Goal: Information Seeking & Learning: Learn about a topic

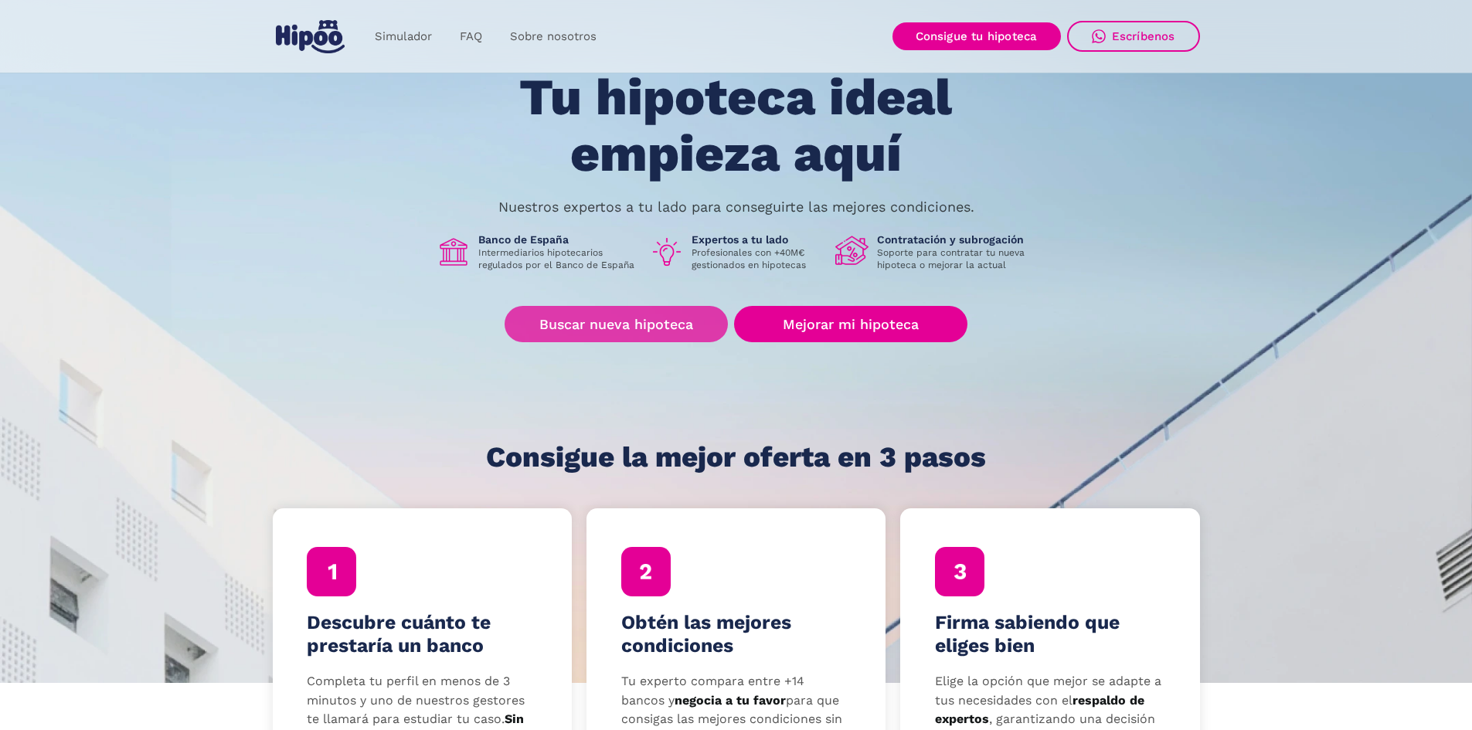
click at [658, 328] on link "Buscar nueva hipoteca" at bounding box center [616, 324] width 223 height 36
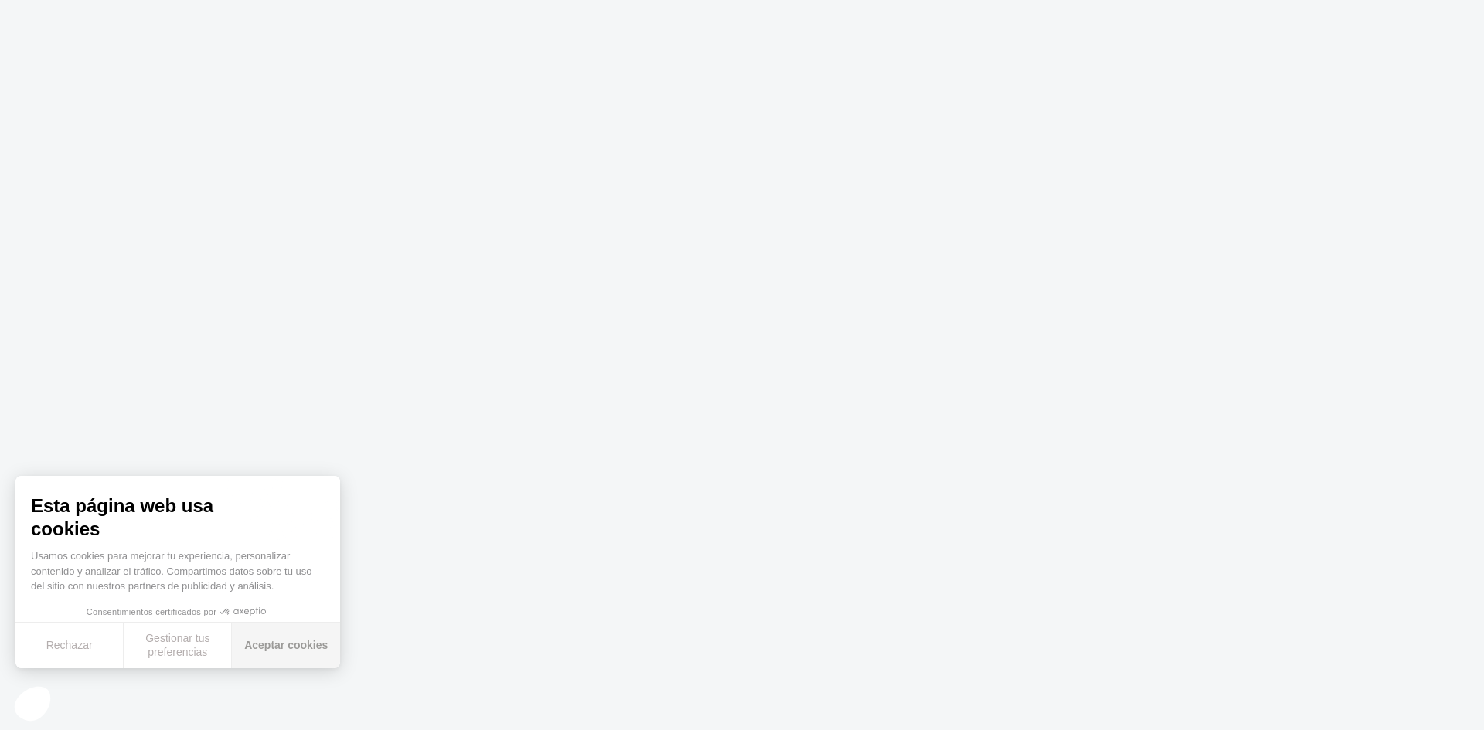
click at [306, 645] on button "Aceptar cookies" at bounding box center [286, 646] width 108 height 46
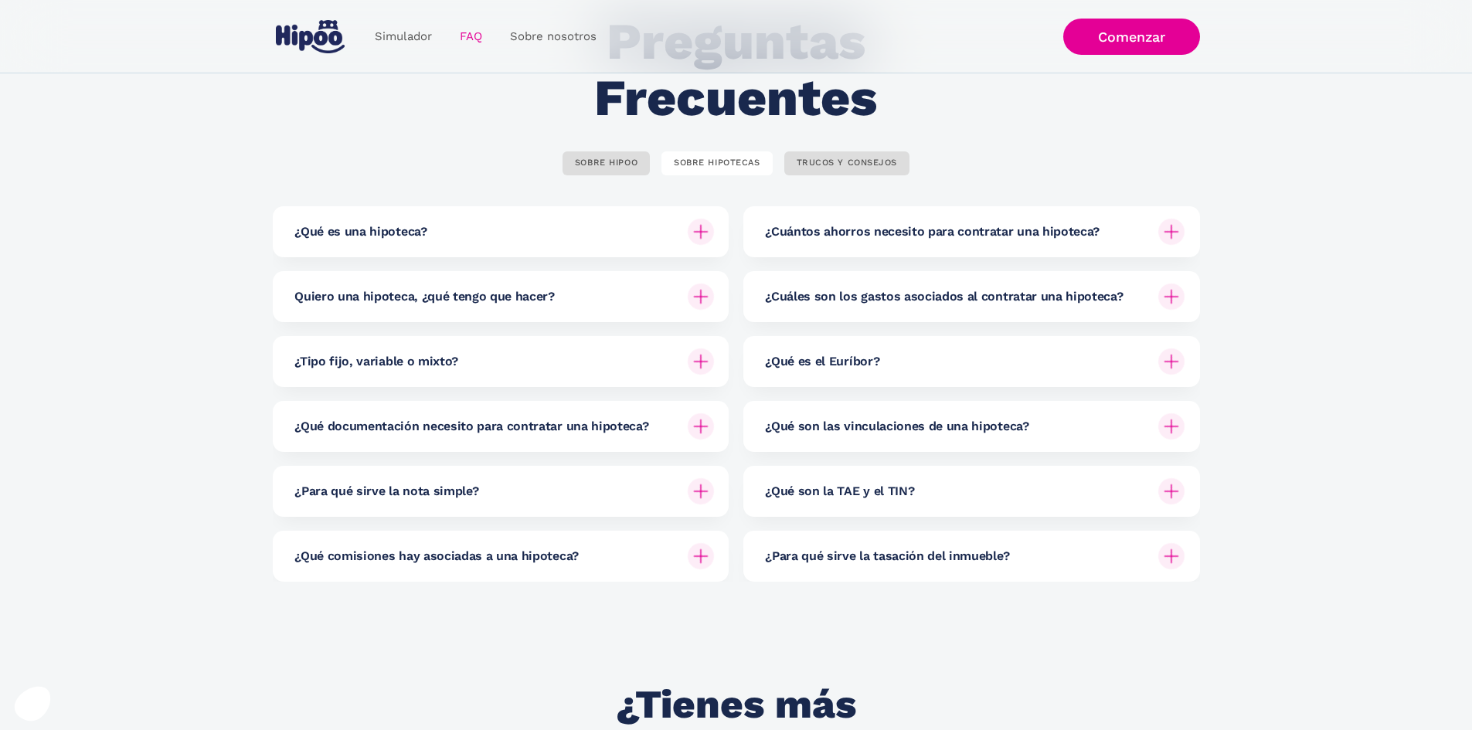
scroll to position [155, 0]
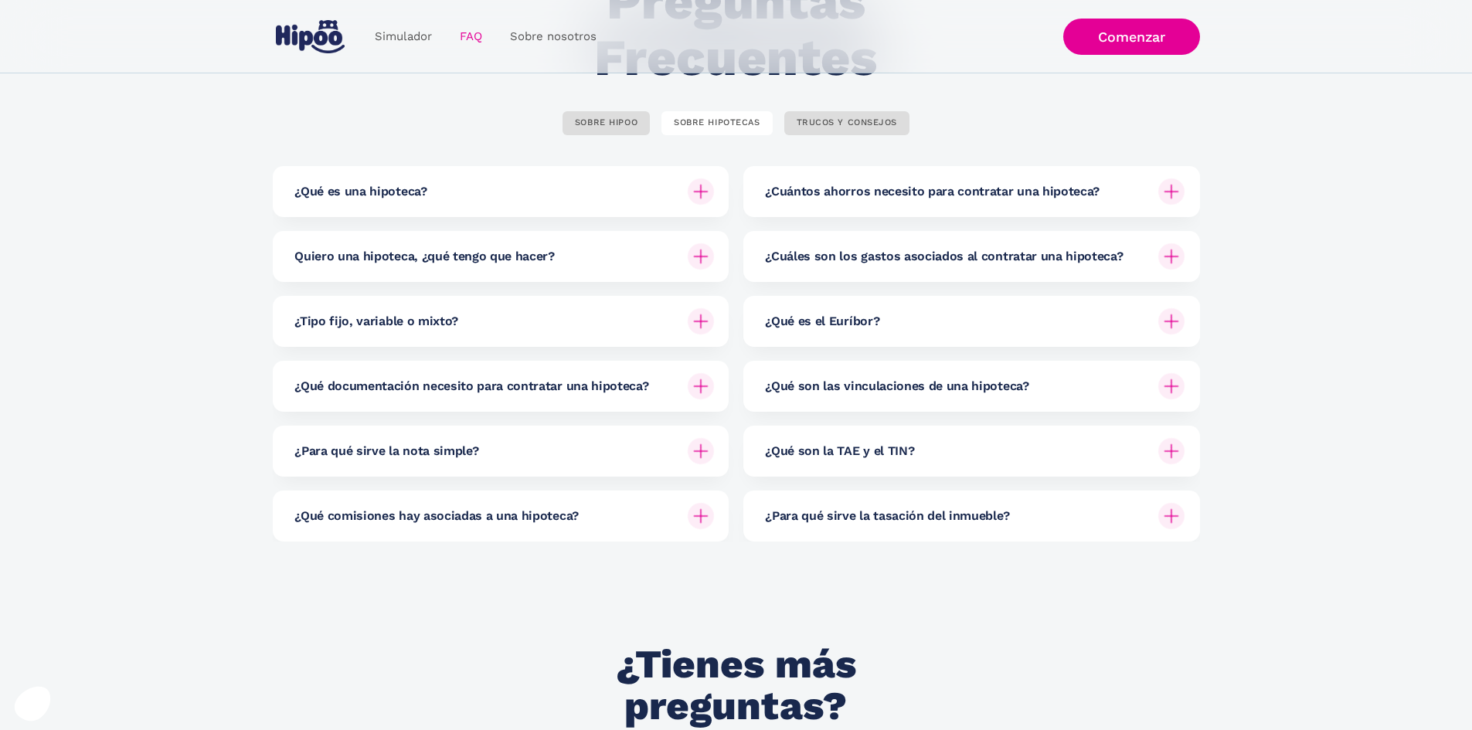
click at [694, 322] on img at bounding box center [701, 321] width 26 height 26
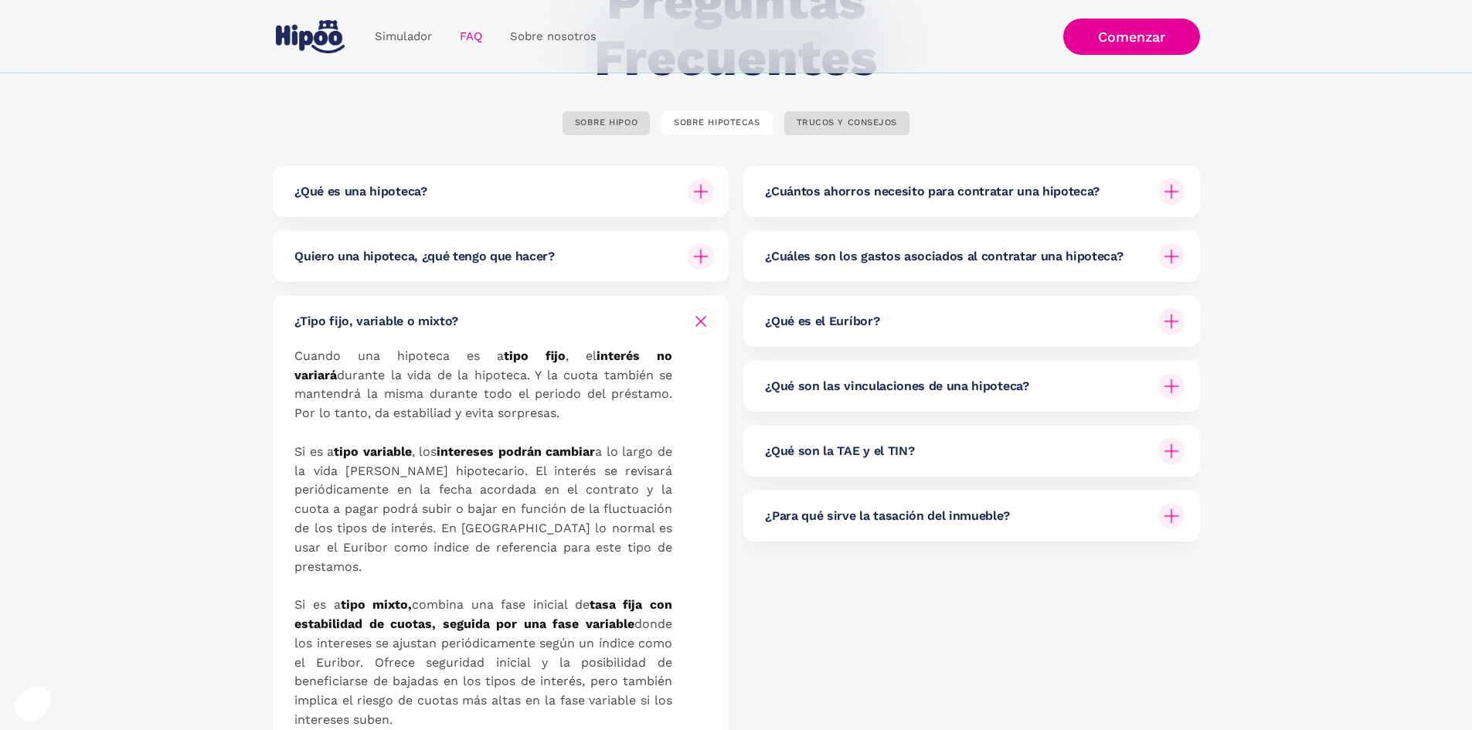
click at [1174, 386] on img at bounding box center [1172, 386] width 26 height 26
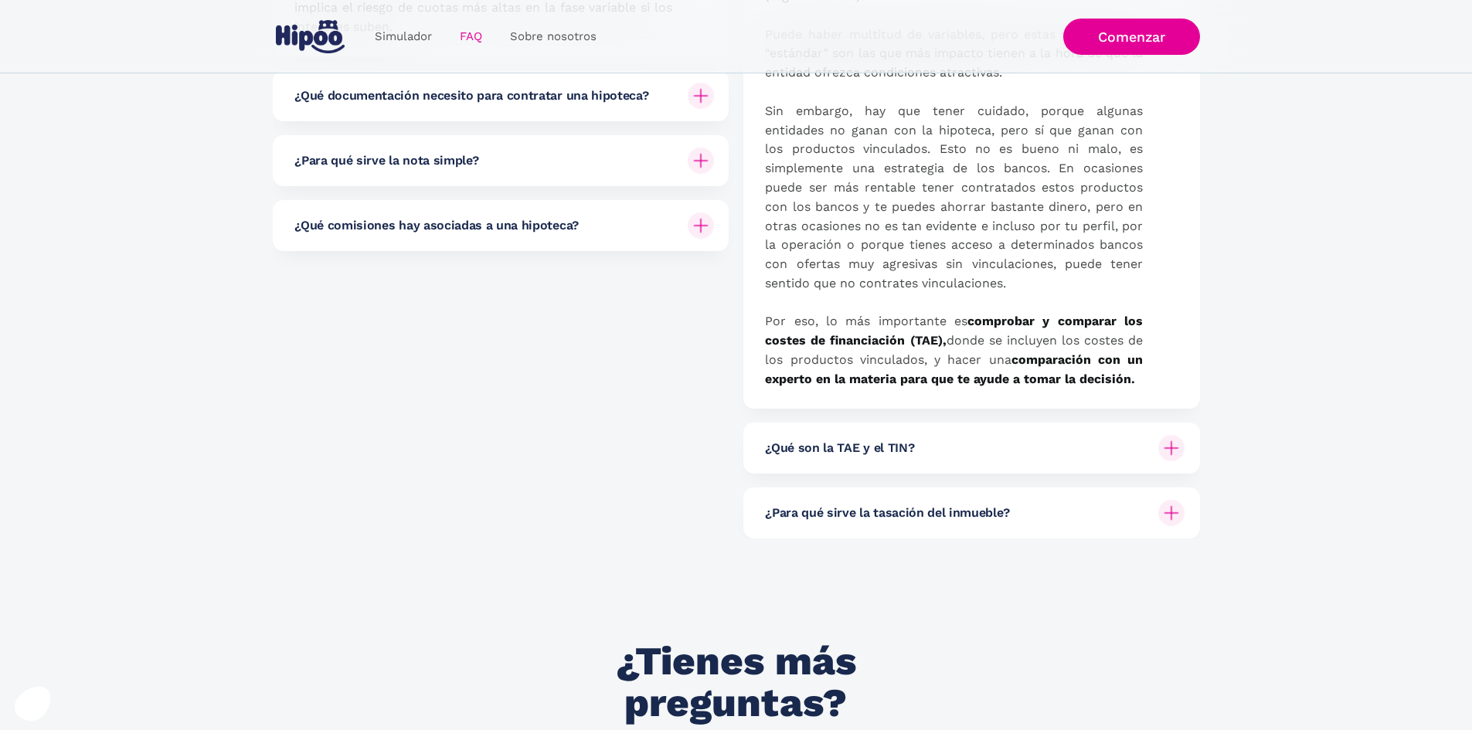
scroll to position [850, 0]
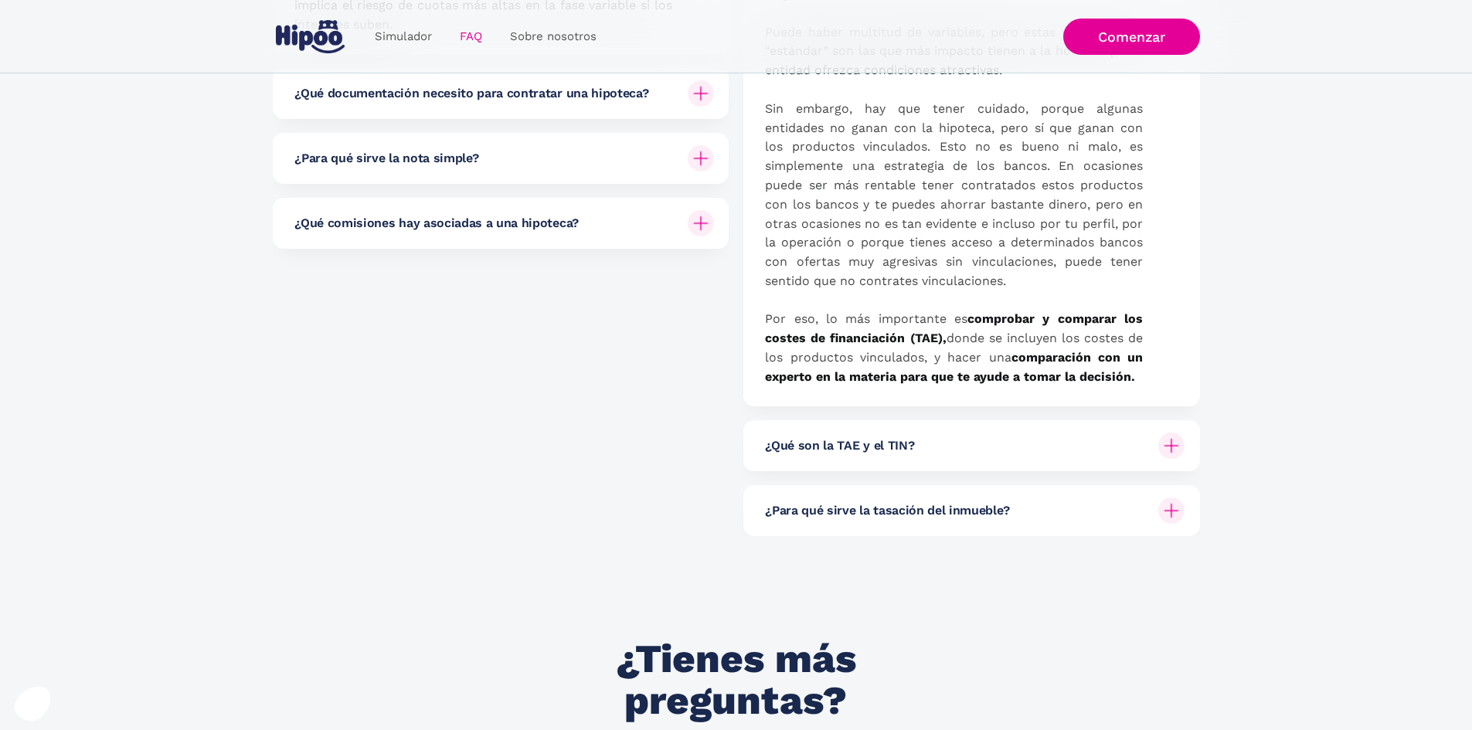
click at [973, 447] on div "¿Qué son la TAE y el TIN?" at bounding box center [975, 445] width 420 height 51
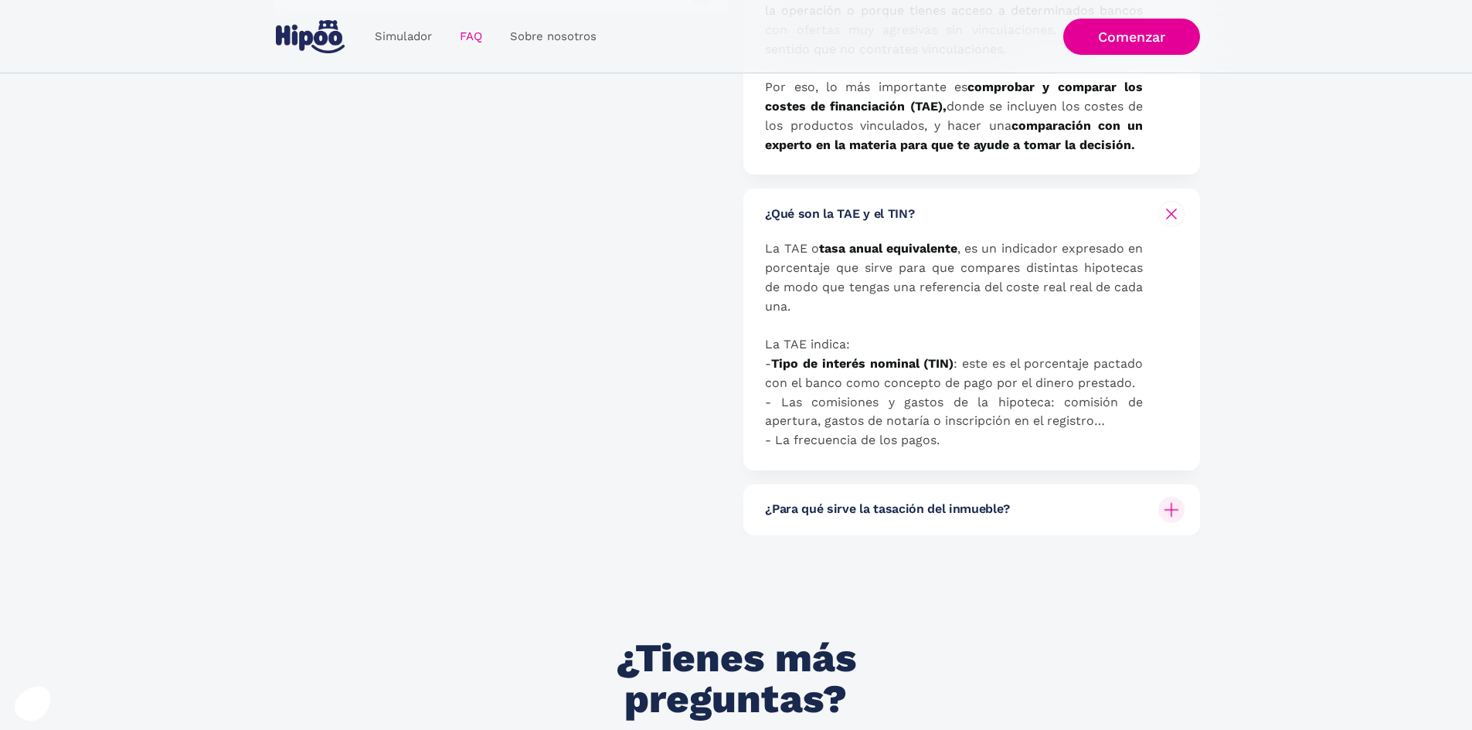
scroll to position [1159, 0]
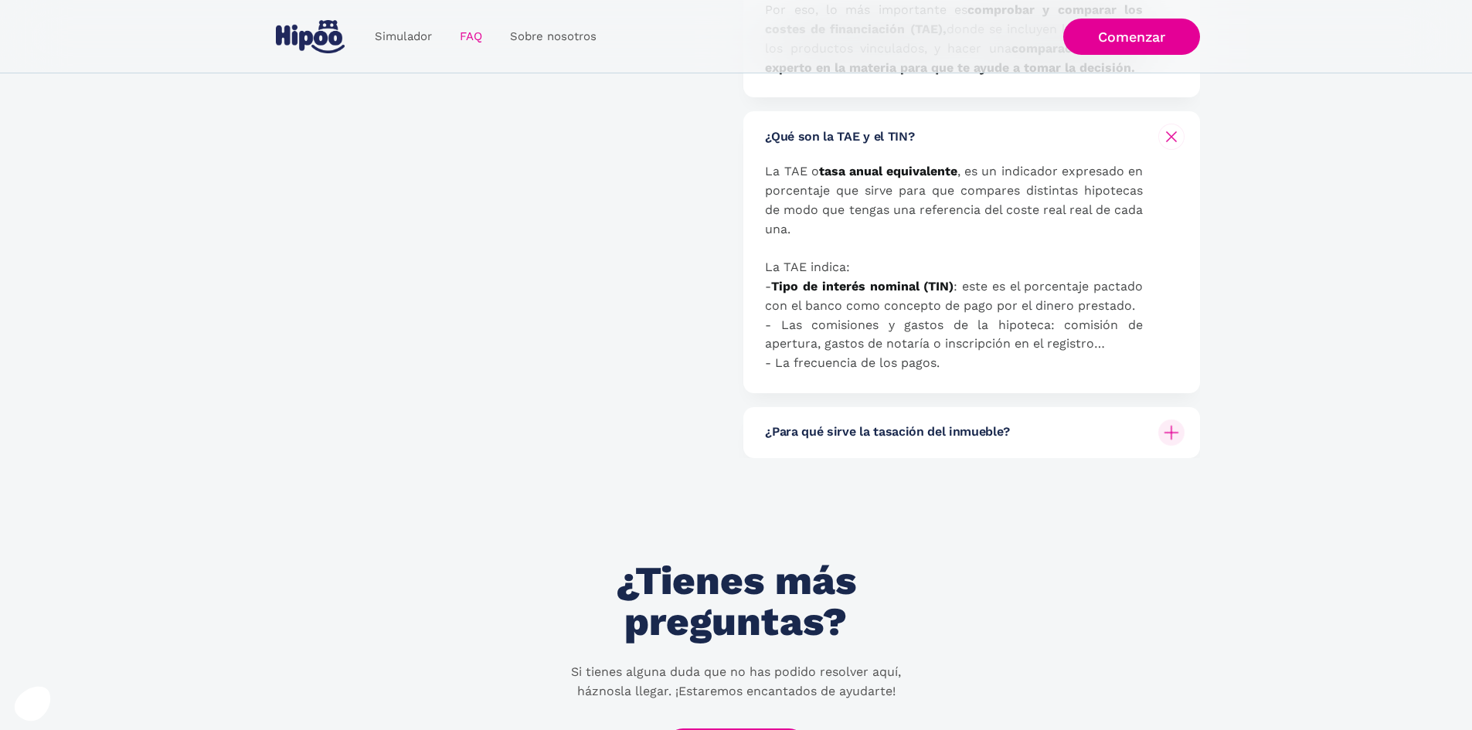
click at [830, 441] on h6 "¿Para qué sirve la tasación del inmueble?" at bounding box center [887, 432] width 244 height 17
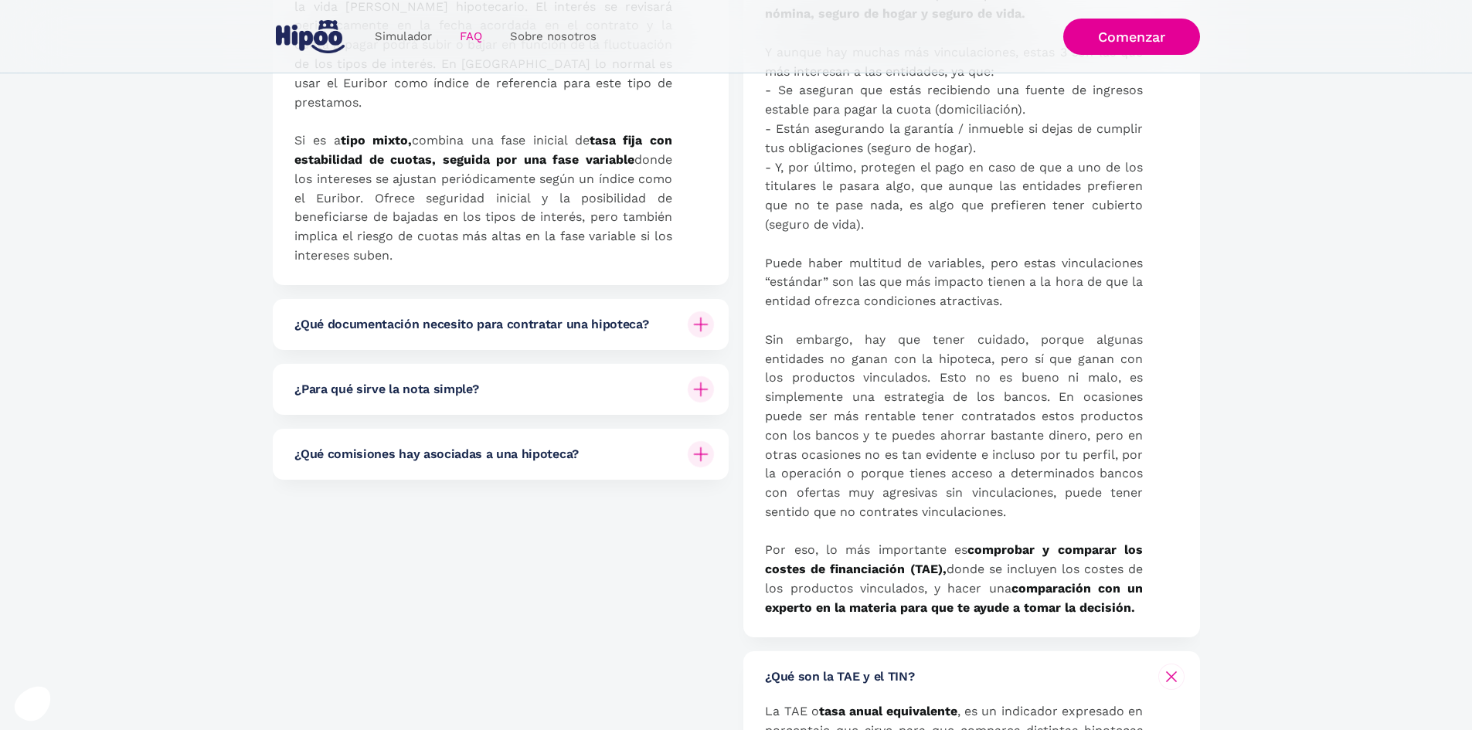
scroll to position [618, 0]
click at [434, 447] on h6 "¿Qué comisiones hay asociadas a una hipoteca?" at bounding box center [436, 455] width 284 height 17
